Goal: Task Accomplishment & Management: Use online tool/utility

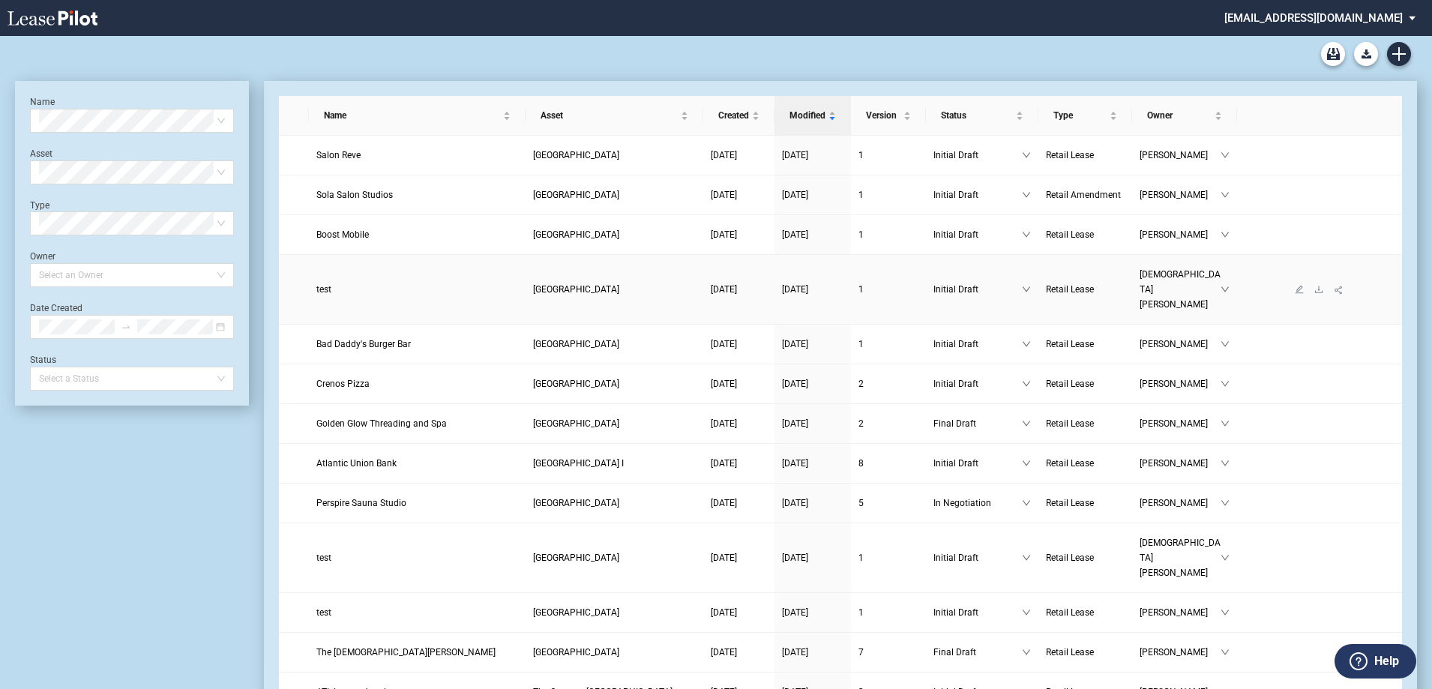
click at [326, 284] on span "test" at bounding box center [323, 289] width 15 height 10
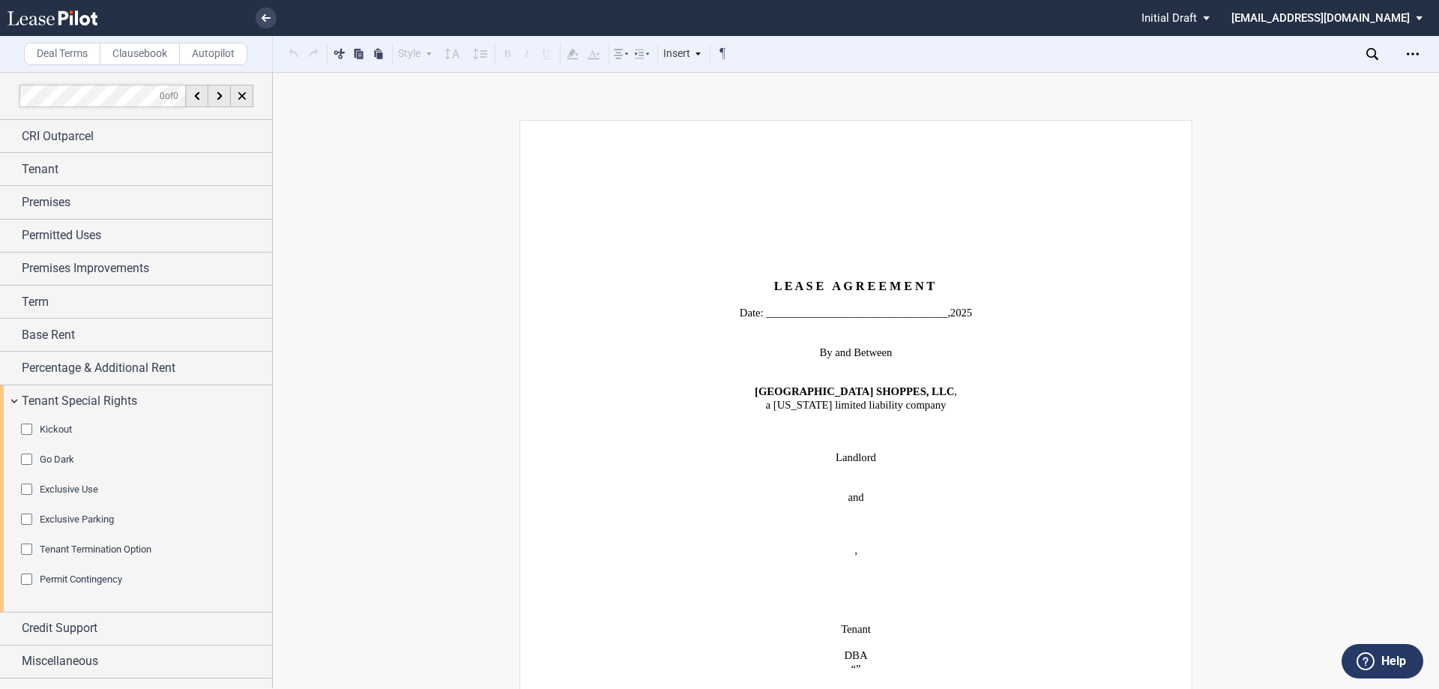
click at [70, 627] on span "Credit Support" at bounding box center [60, 628] width 76 height 18
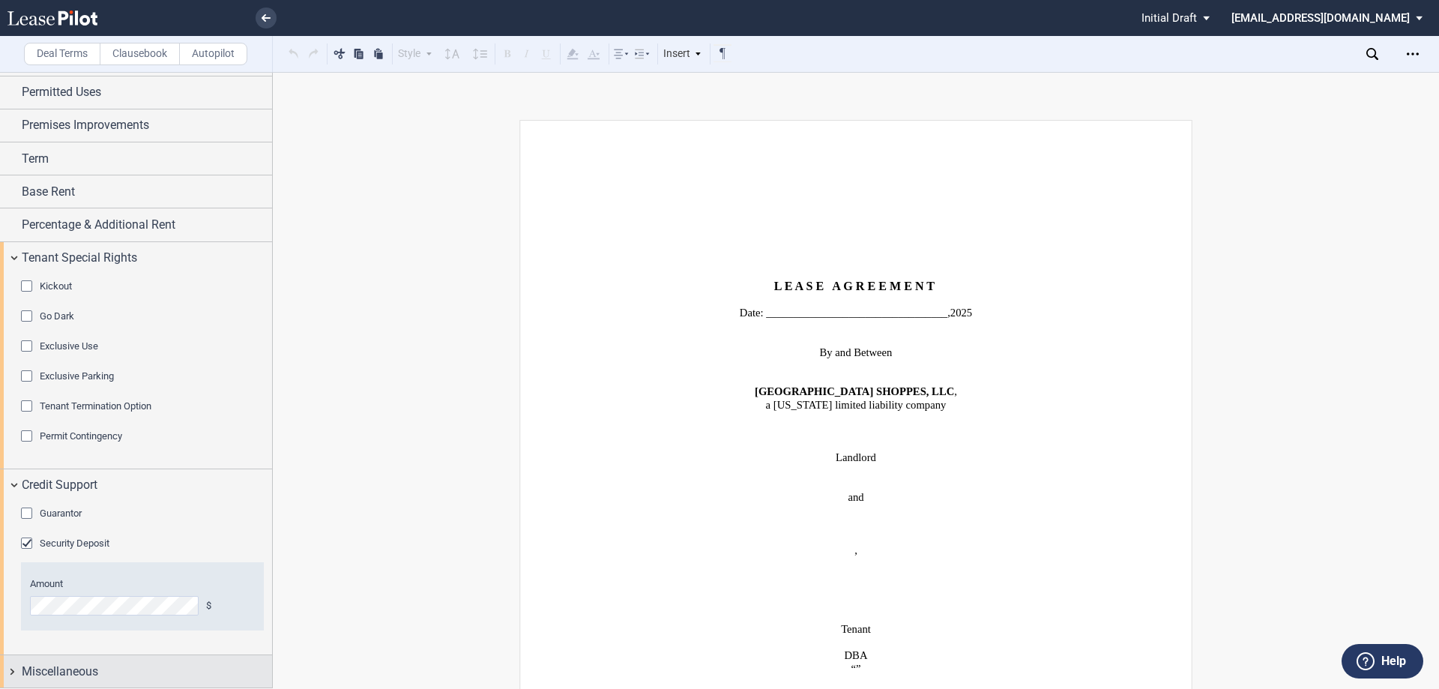
click at [70, 677] on span "Miscellaneous" at bounding box center [60, 672] width 76 height 18
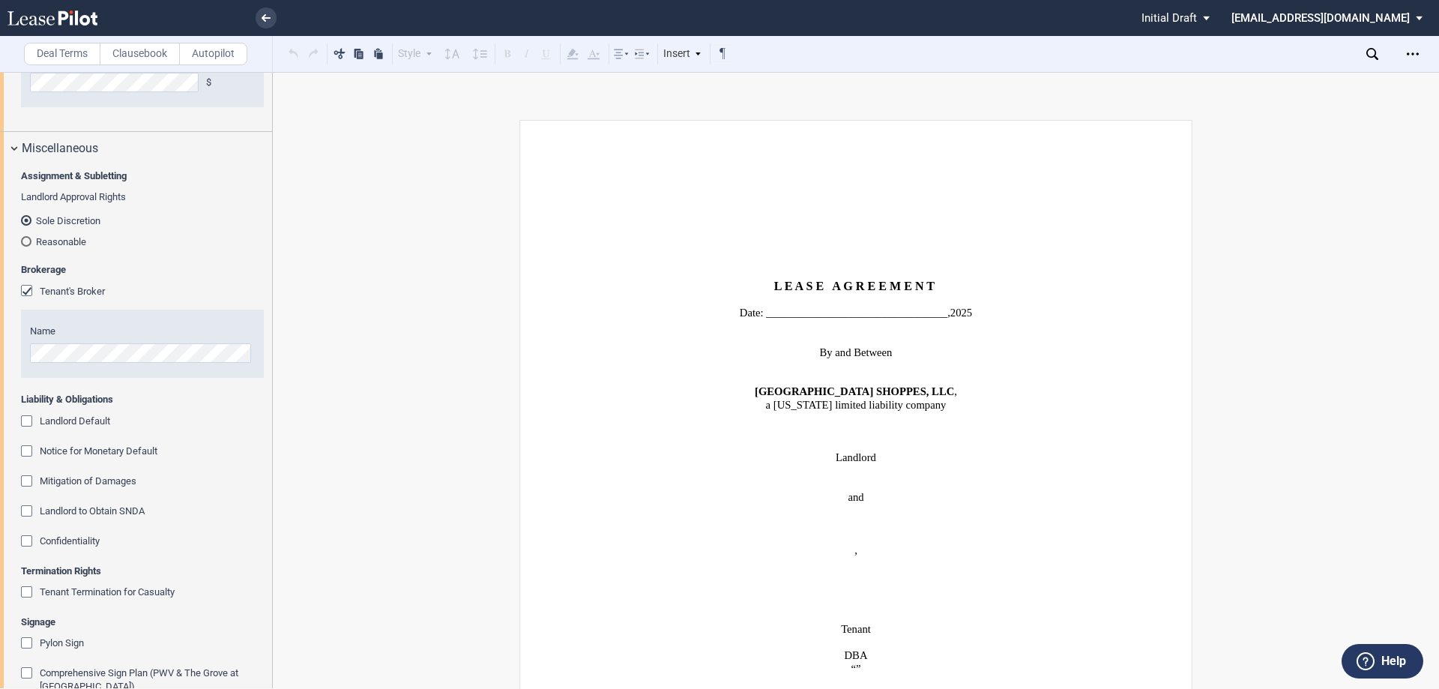
scroll to position [668, 0]
click at [28, 481] on div "Mitigation of Damages" at bounding box center [28, 481] width 15 height 15
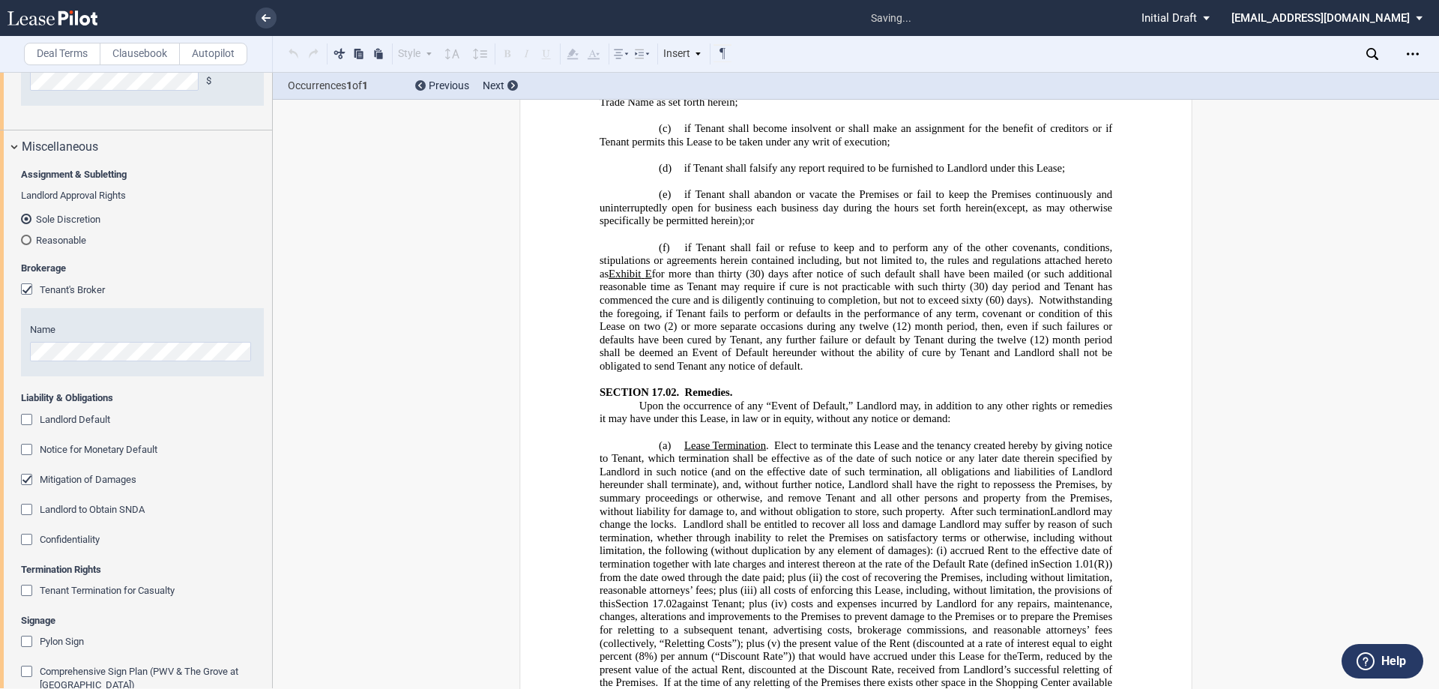
scroll to position [17374, 0]
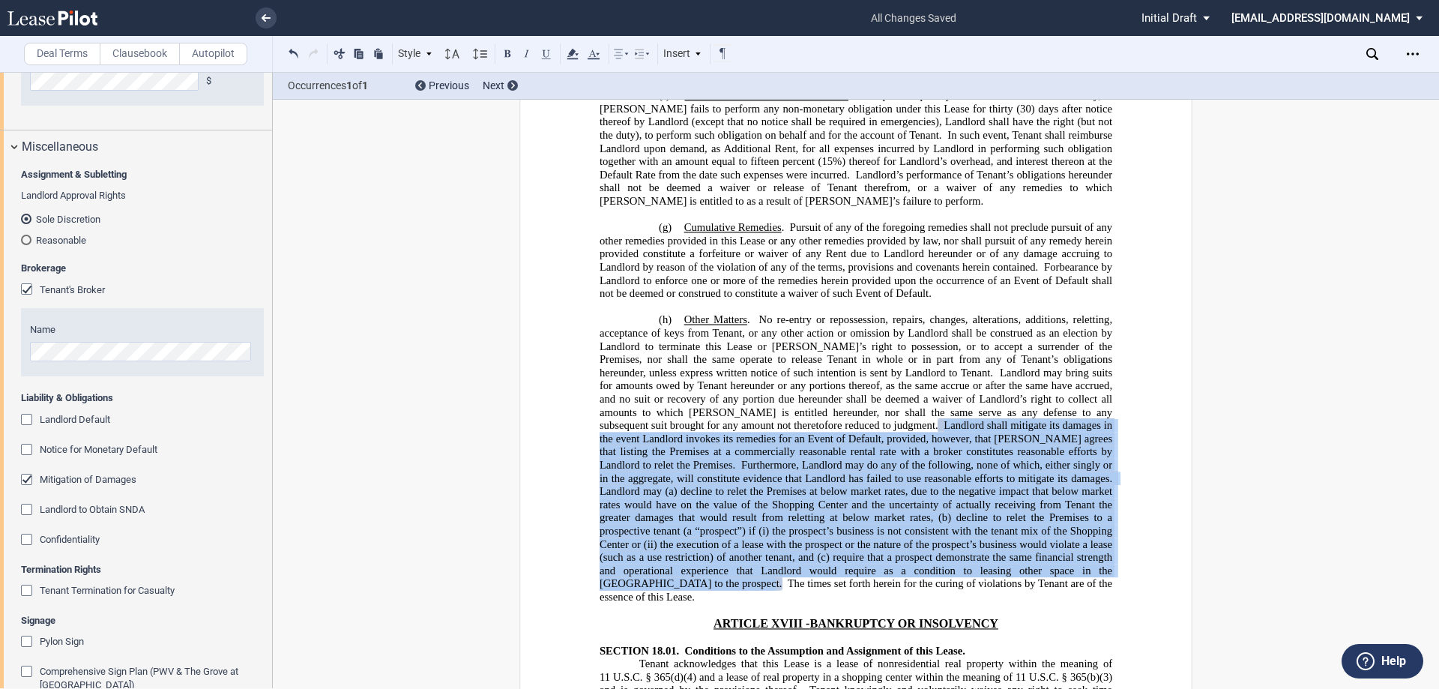
drag, startPoint x: 747, startPoint y: 266, endPoint x: 915, endPoint y: 415, distance: 224.1
click at [915, 415] on p "(h) Other Matters . No re-entry or repossession, repairs, changes, alterations,…" at bounding box center [856, 458] width 513 height 290
copy span "Landlord shall mitigate its damages in the event Landlord invokes its remedies …"
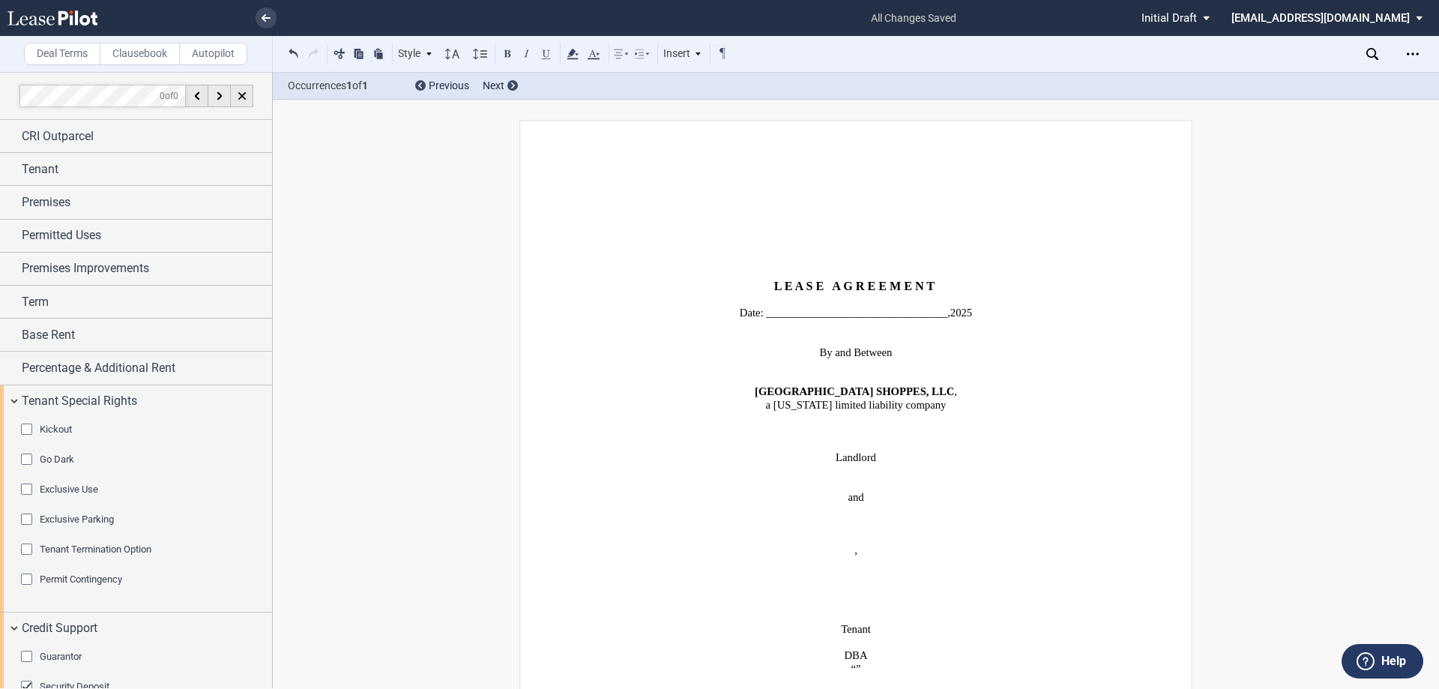
scroll to position [668, 0]
